Goal: Entertainment & Leisure: Consume media (video, audio)

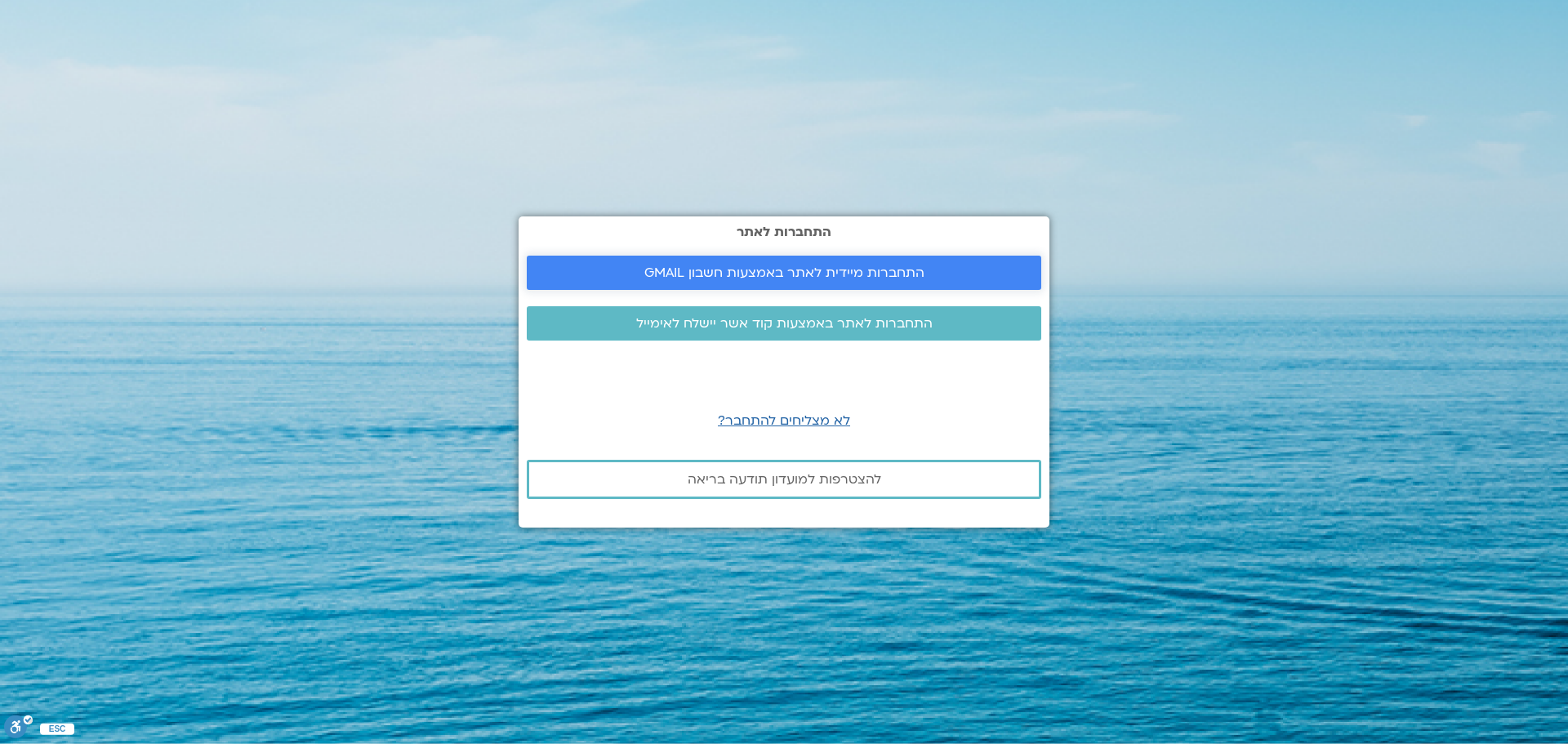
click at [921, 277] on span "התחברות מיידית לאתר באמצעות חשבון GMAIL" at bounding box center [784, 272] width 280 height 14
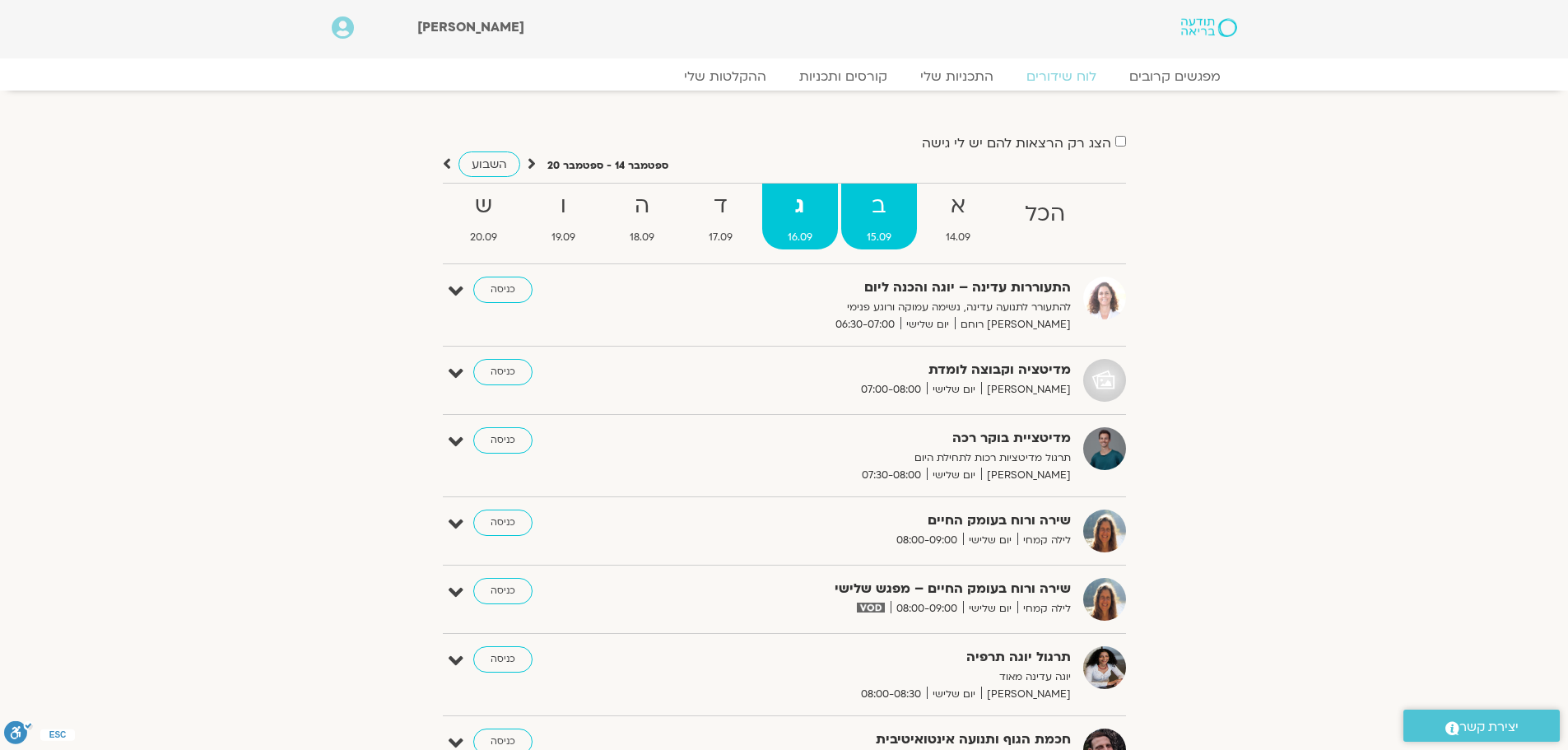
click at [903, 210] on strong "ב" at bounding box center [878, 206] width 75 height 37
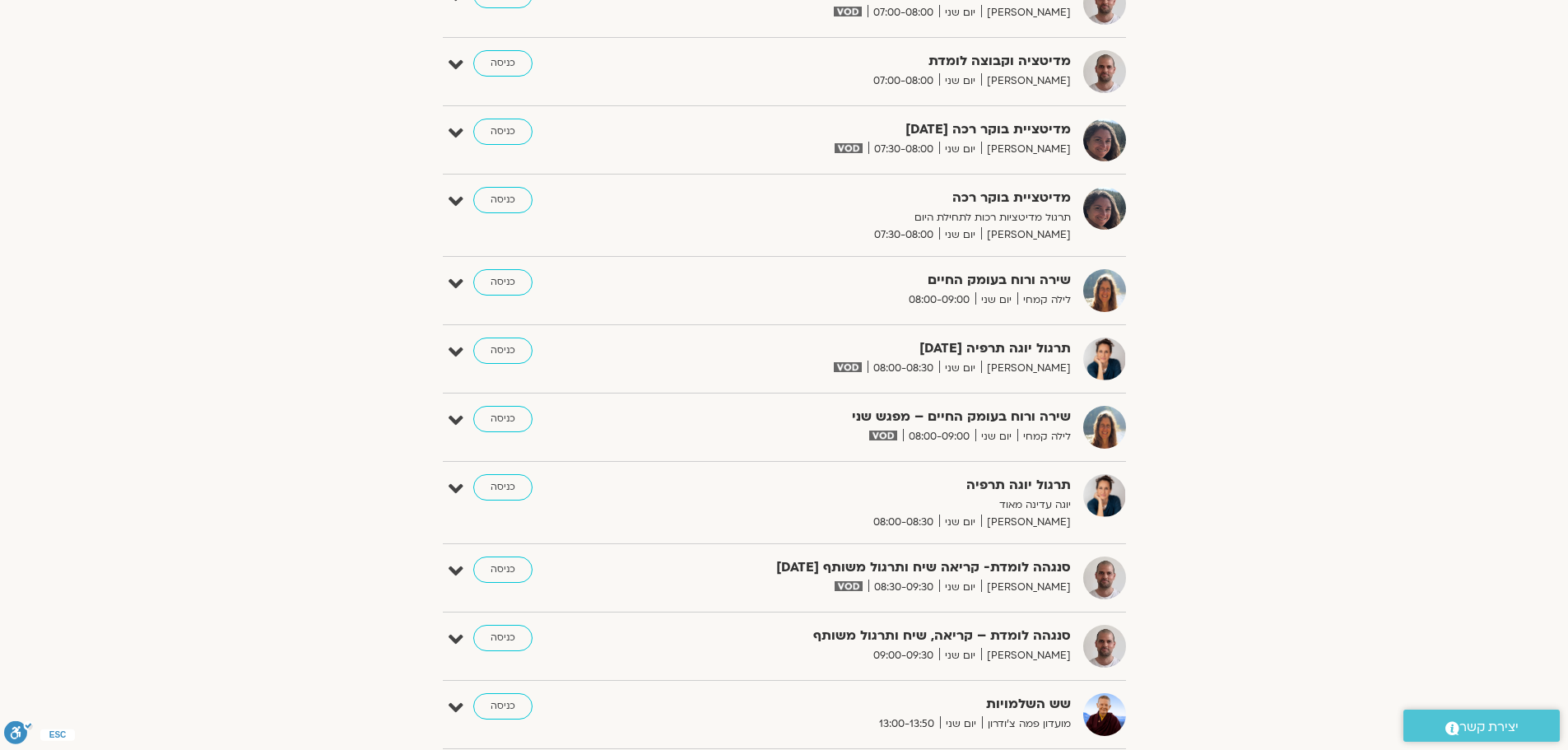
scroll to position [494, 0]
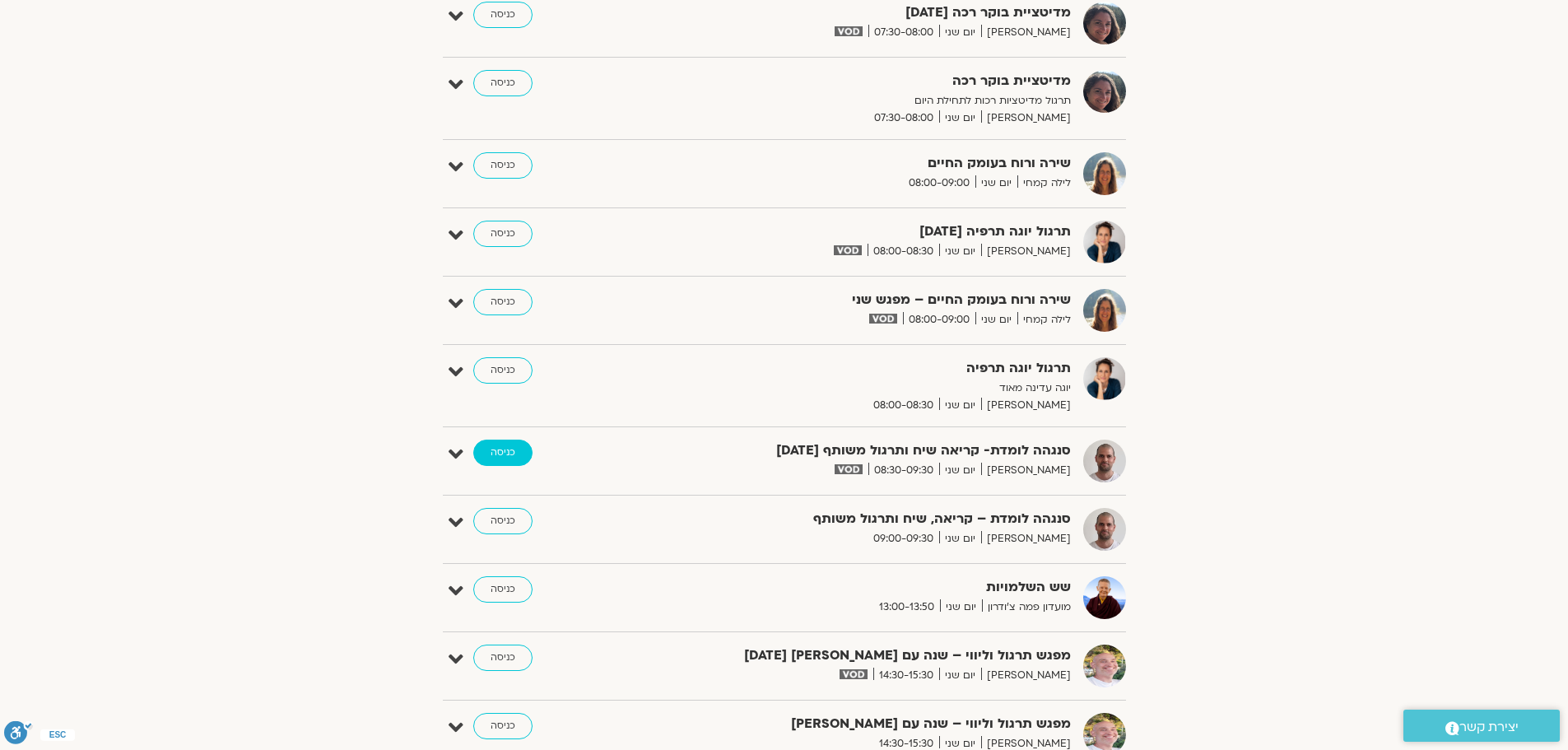
click at [507, 457] on link "כניסה" at bounding box center [503, 453] width 59 height 26
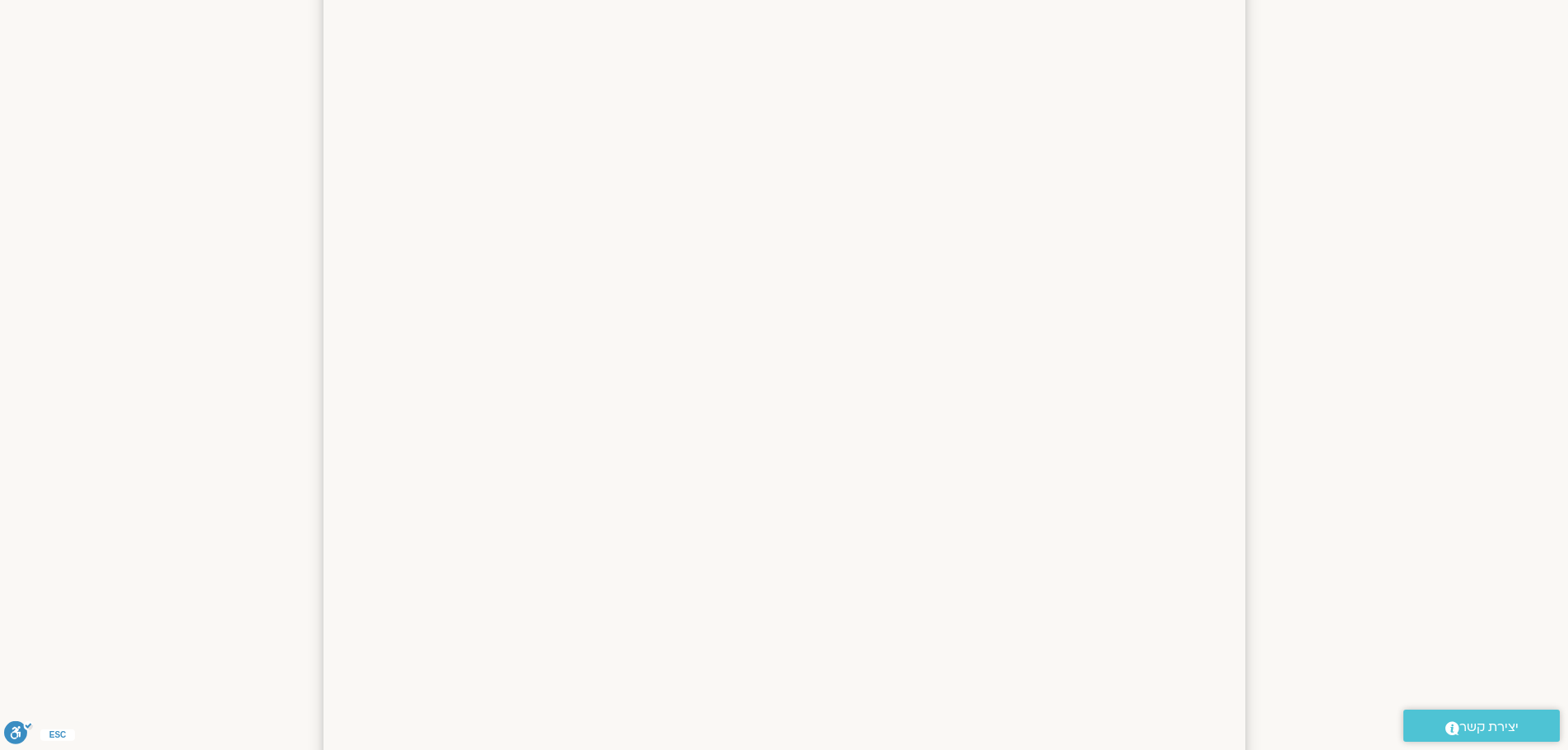
click at [149, 360] on section at bounding box center [784, 414] width 1568 height 1317
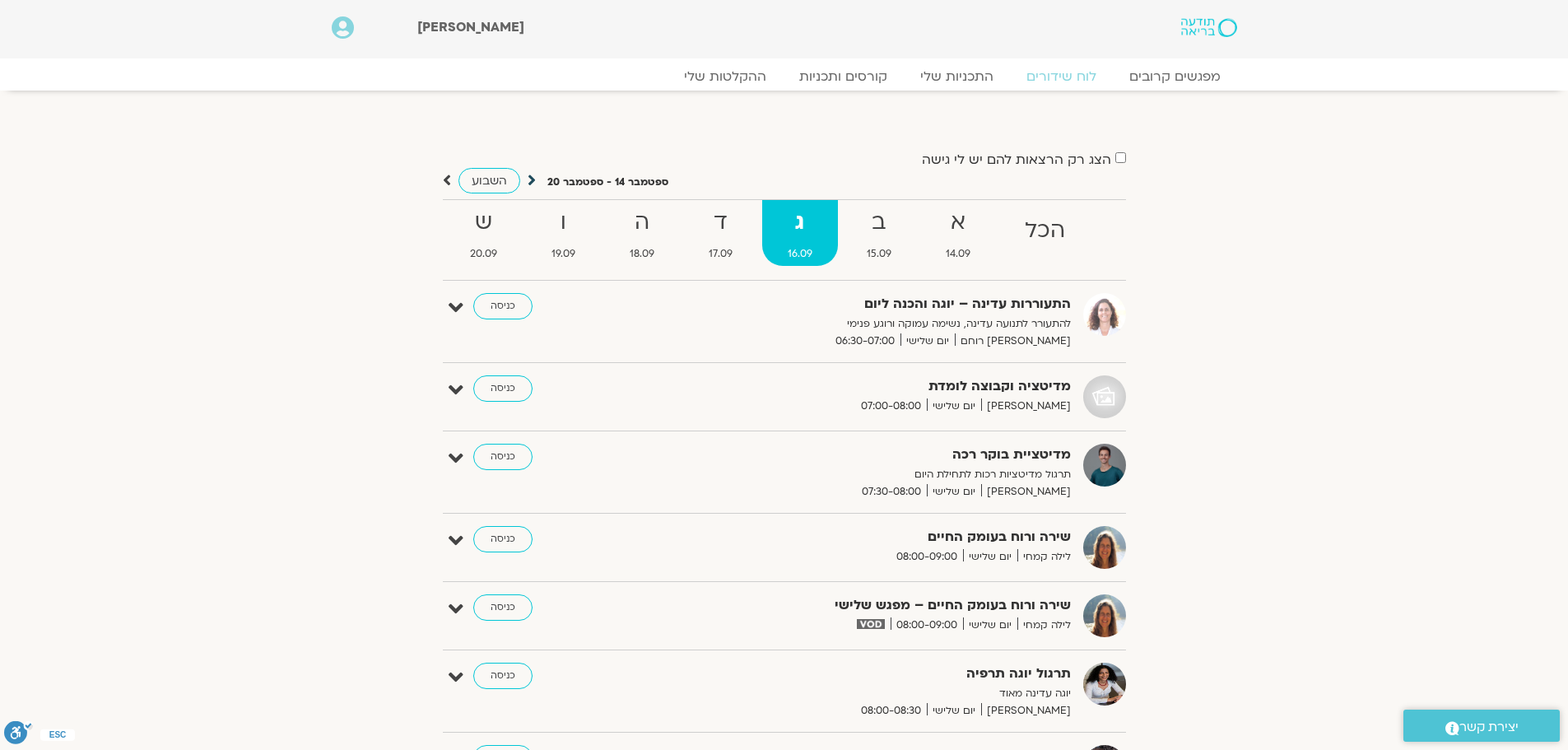
click at [528, 177] on icon at bounding box center [532, 180] width 8 height 16
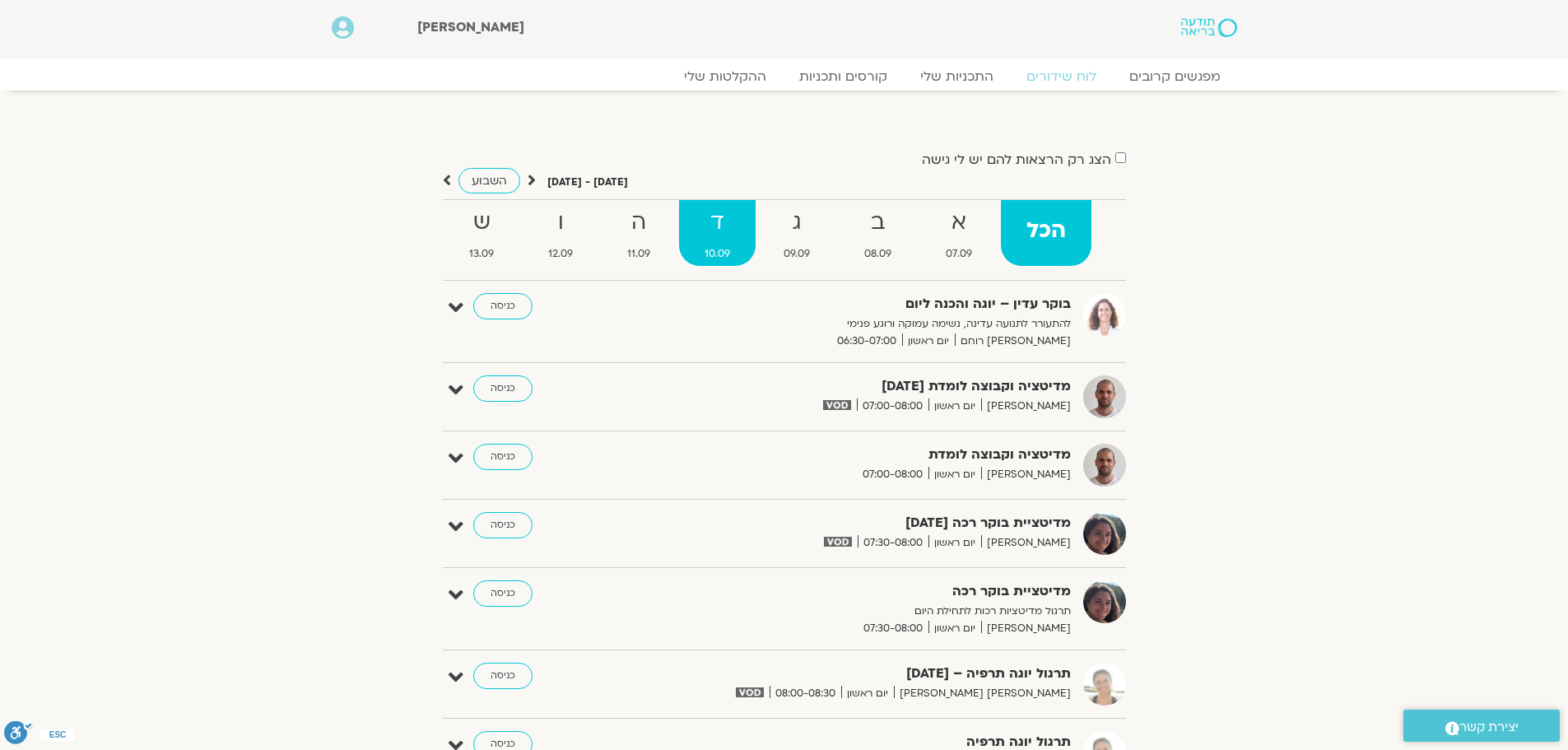
click at [714, 231] on strong "ד" at bounding box center [717, 223] width 76 height 37
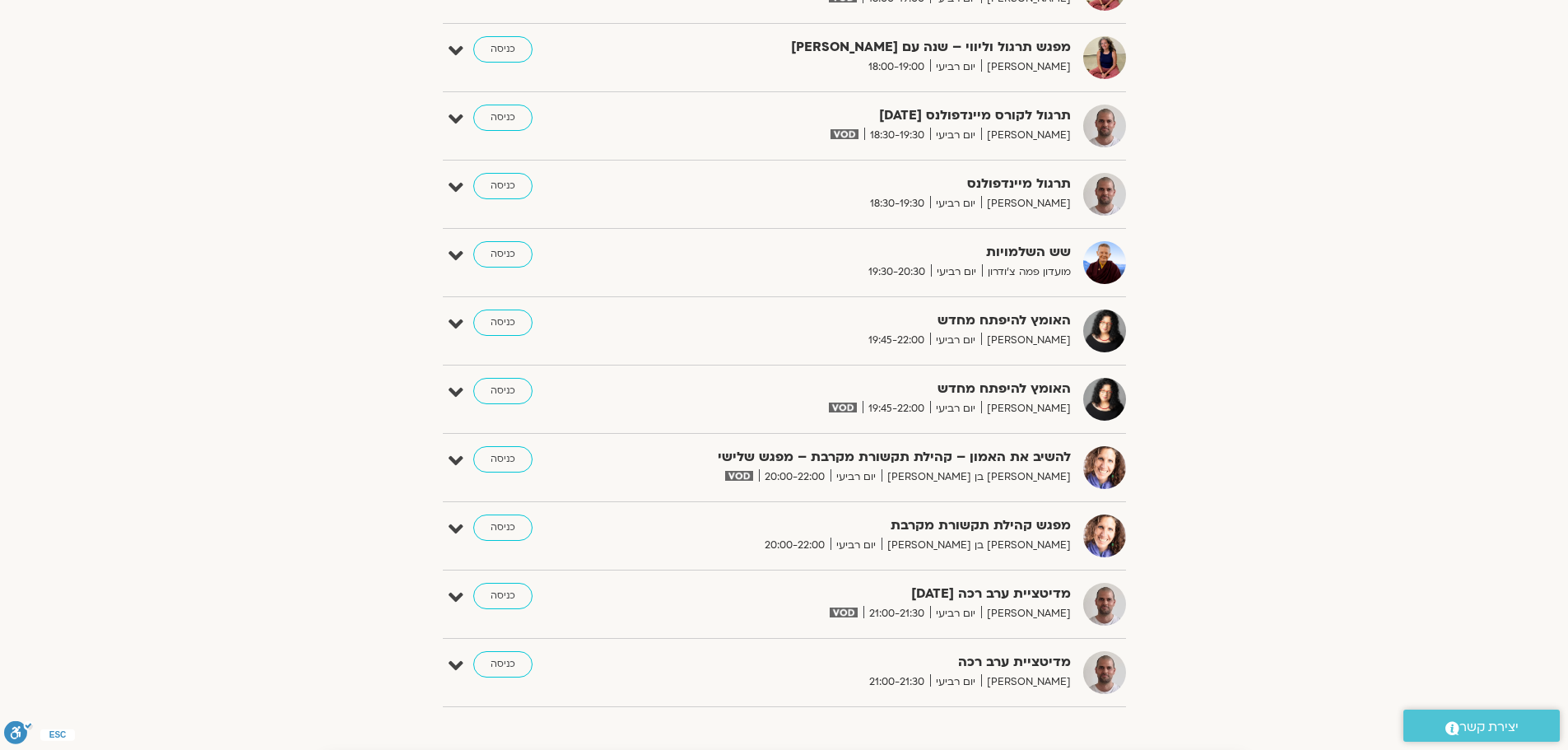
scroll to position [1235, 0]
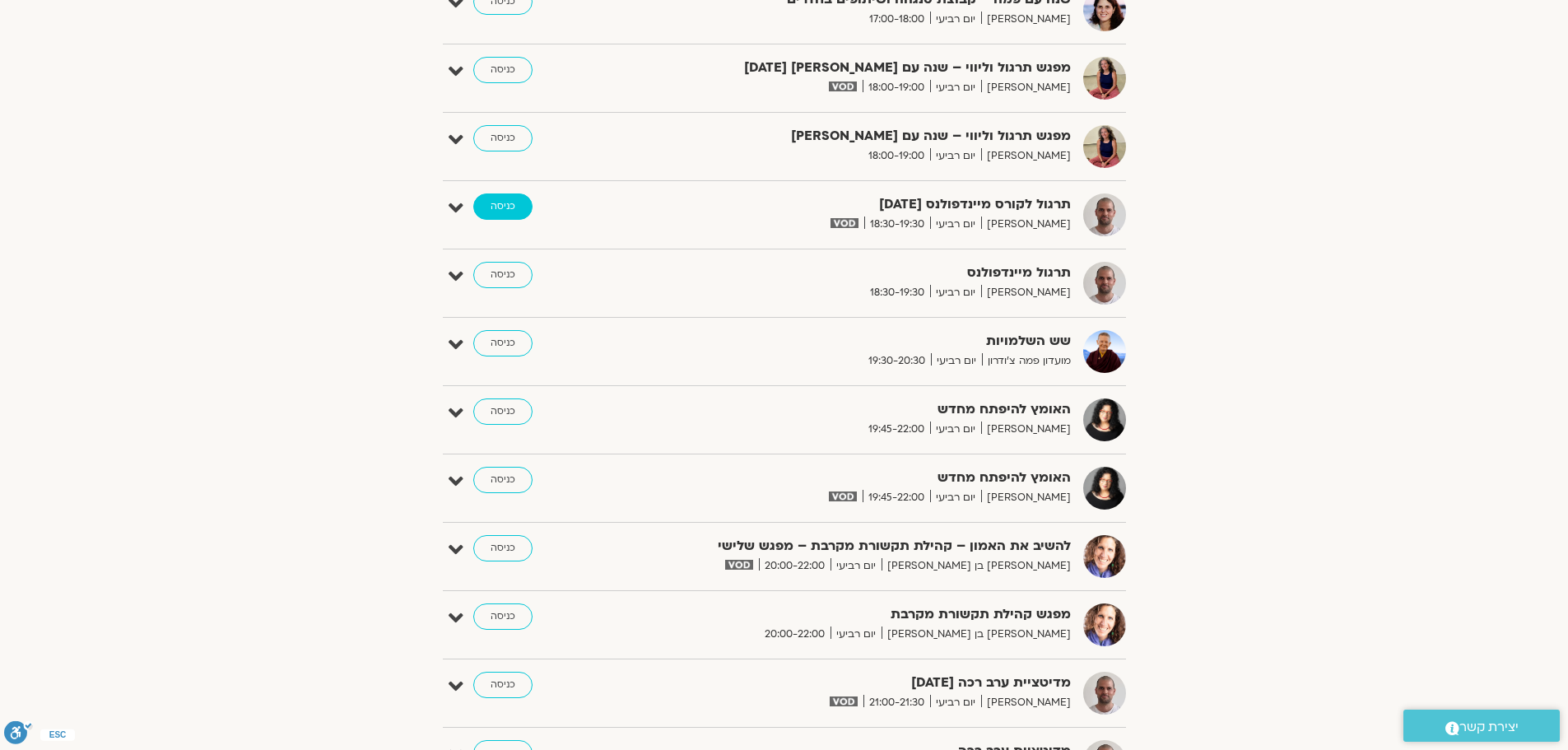
click at [492, 215] on link "כניסה" at bounding box center [503, 206] width 59 height 26
